Goal: Communication & Community: Answer question/provide support

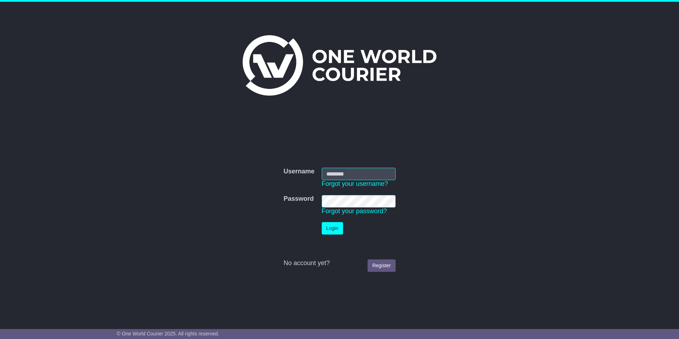
drag, startPoint x: 363, startPoint y: 169, endPoint x: 363, endPoint y: 176, distance: 6.8
click at [363, 169] on input "Username" at bounding box center [359, 174] width 74 height 12
type input "**********"
click at [332, 231] on button "Login" at bounding box center [332, 228] width 21 height 12
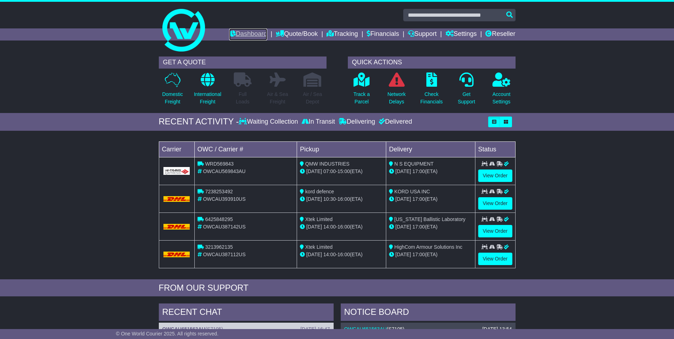
click at [250, 32] on link "Dashboard" at bounding box center [248, 34] width 38 height 12
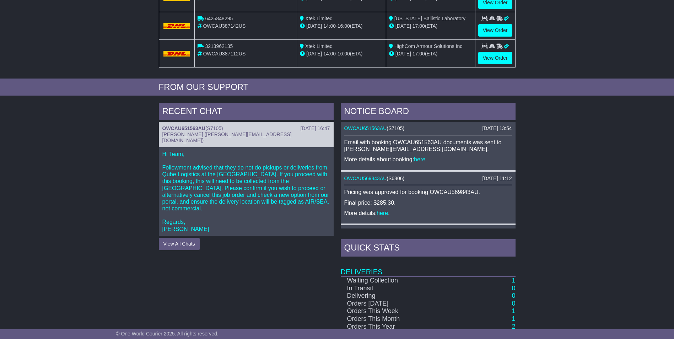
scroll to position [213, 0]
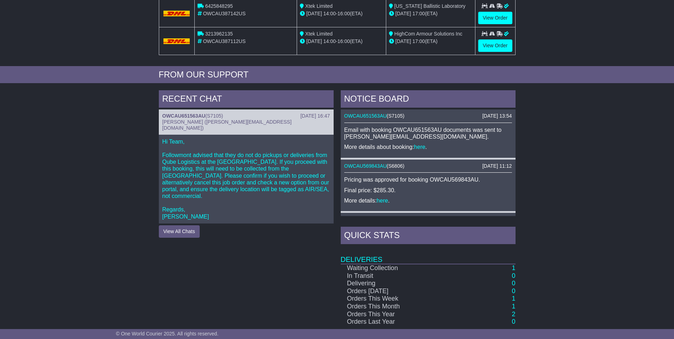
click at [203, 174] on p "Hi Team, Followmont advised that they do not do pickups or deliveries from Qube…" at bounding box center [246, 179] width 168 height 82
click at [184, 225] on button "View All Chats" at bounding box center [179, 231] width 41 height 12
click at [265, 118] on div "OWCAU651563AU ( S7105 )" at bounding box center [246, 116] width 168 height 6
click at [232, 160] on p "Hi Team, Followmont advised that they do not do pickups or deliveries from Qube…" at bounding box center [246, 179] width 168 height 82
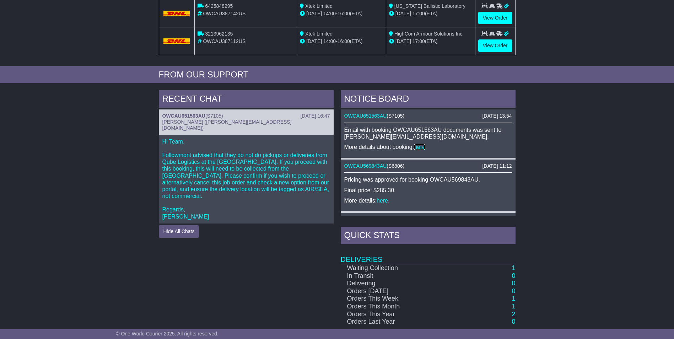
click at [421, 147] on link "here" at bounding box center [419, 147] width 11 height 6
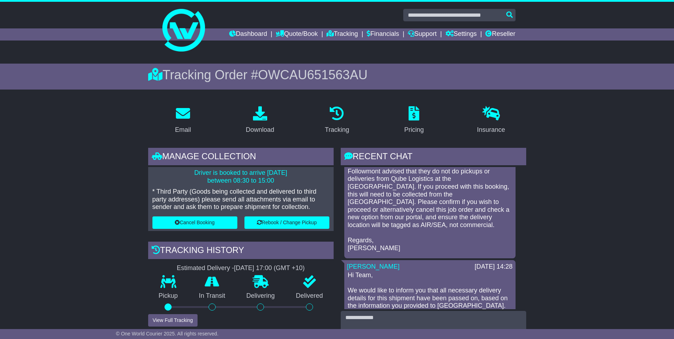
scroll to position [142, 0]
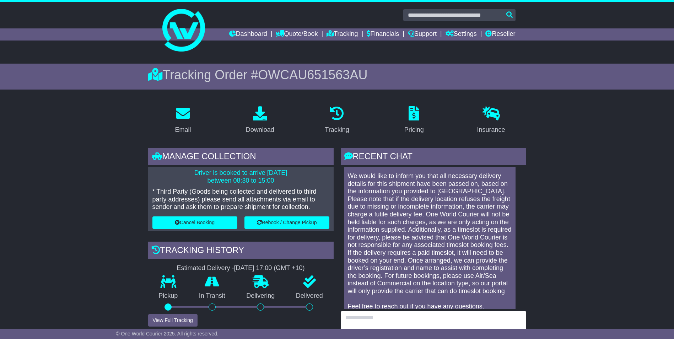
click at [390, 320] on textarea at bounding box center [433, 326] width 185 height 31
type textarea "*"
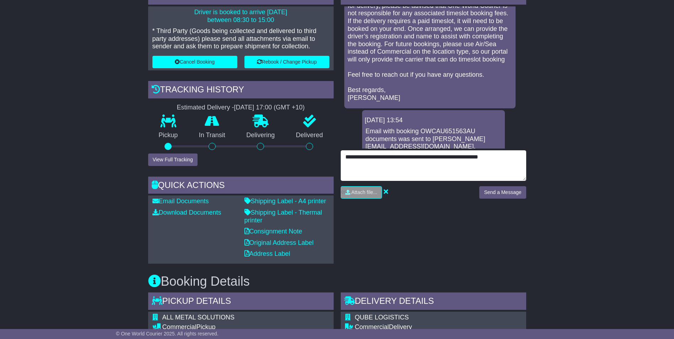
scroll to position [178, 0]
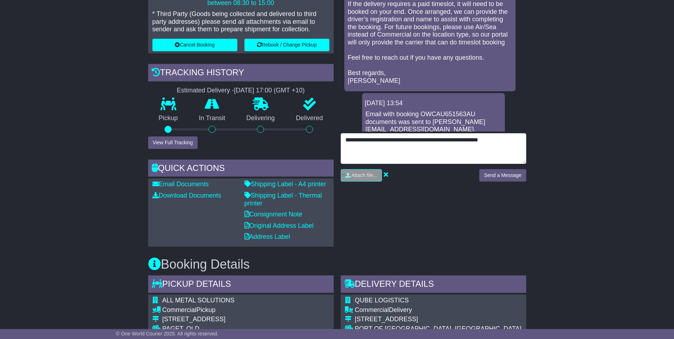
type textarea "**********"
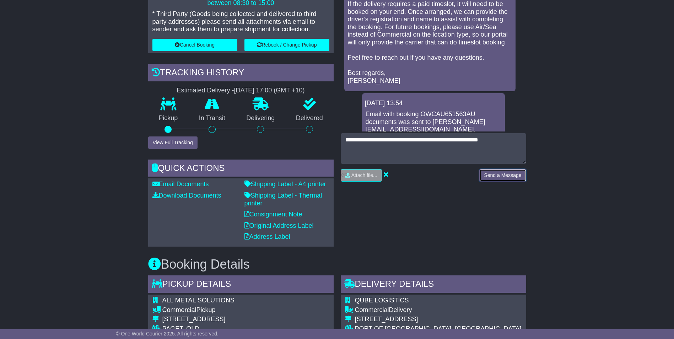
click at [519, 179] on button "Send a Message" at bounding box center [502, 175] width 47 height 12
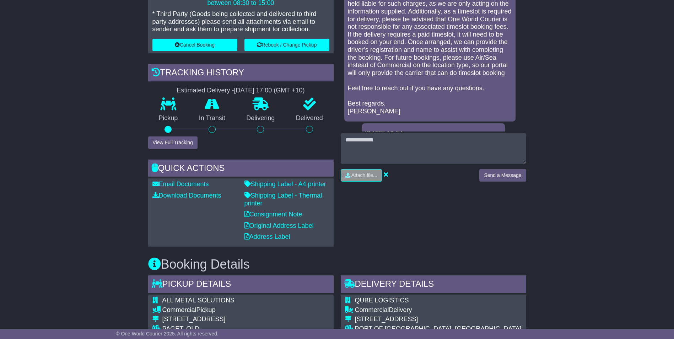
scroll to position [213, 0]
click at [593, 181] on div "Email Download Tracking Pricing Insurance" at bounding box center [337, 341] width 674 height 836
